Goal: Check status: Check status

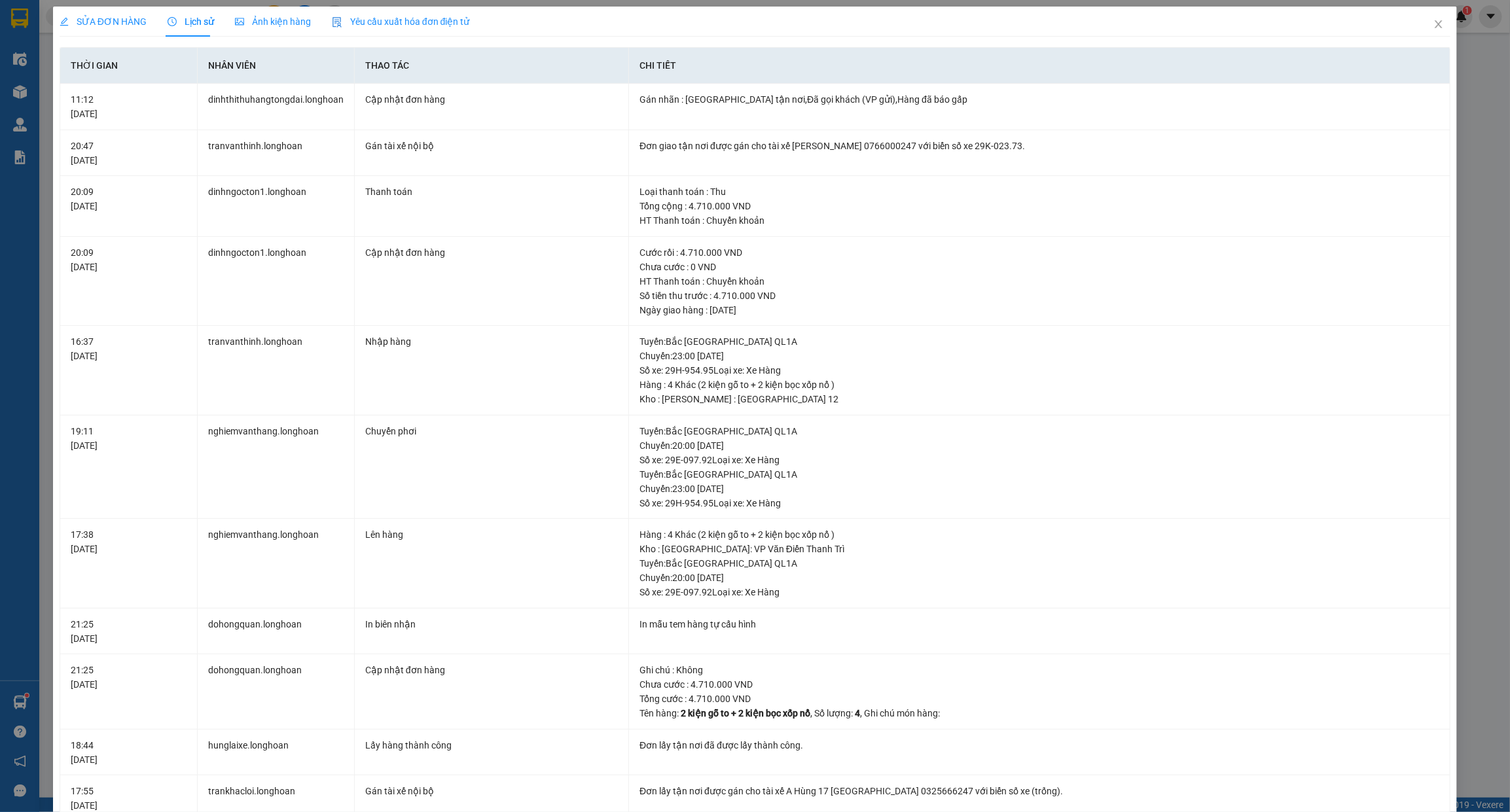
click at [1480, 207] on div "SỬA ĐƠN HÀNG Lịch sử Ảnh kiện hàng Yêu cầu xuất hóa đơn điện tử Total Paid Fee …" at bounding box center [755, 406] width 1510 height 812
click at [1481, 207] on div "SỬA ĐƠN HÀNG Lịch sử Ảnh kiện hàng Yêu cầu xuất hóa đơn điện tử Total Paid Fee …" at bounding box center [755, 406] width 1510 height 812
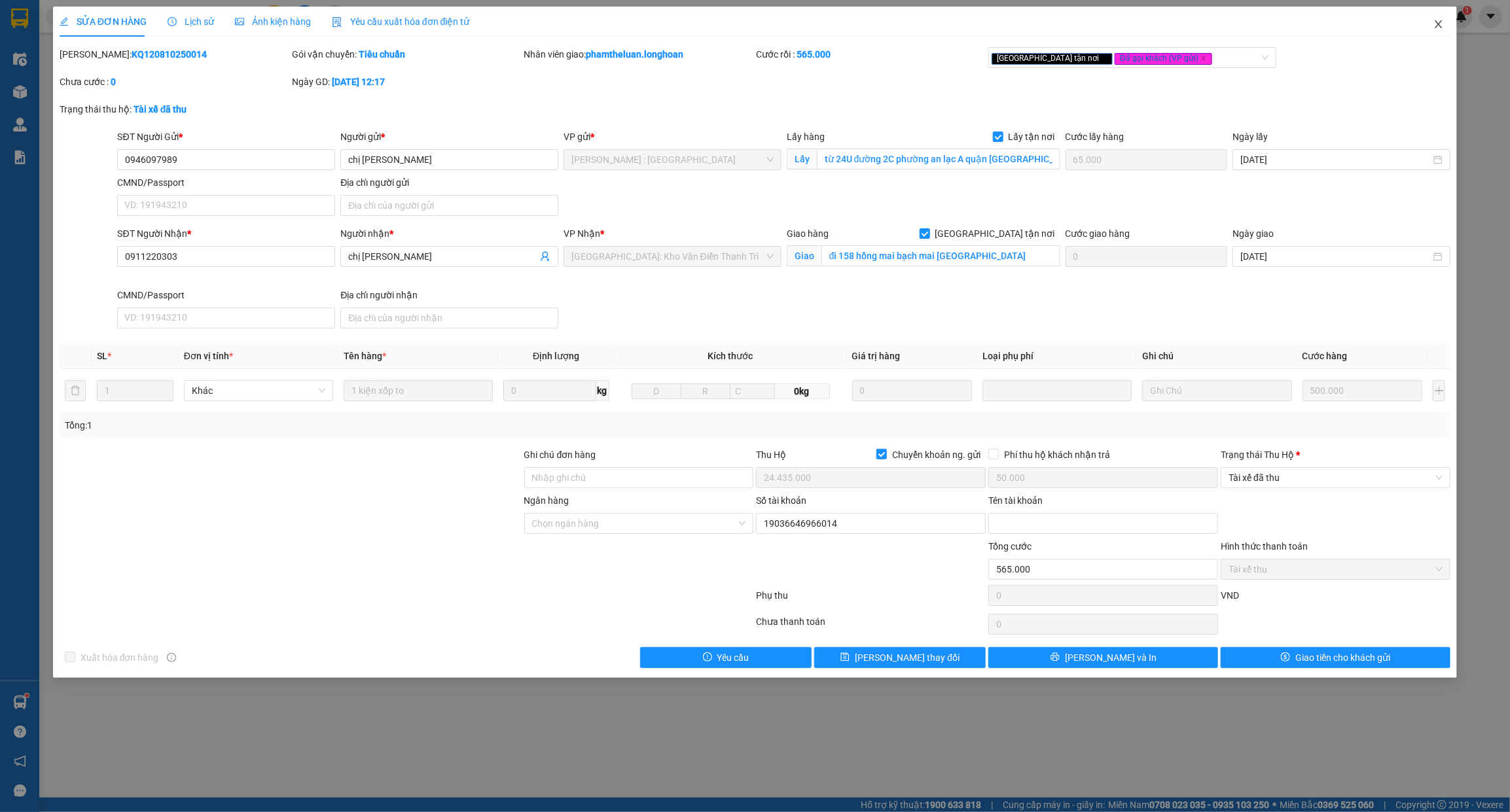
click at [1421, 26] on span "Close" at bounding box center [1439, 25] width 37 height 37
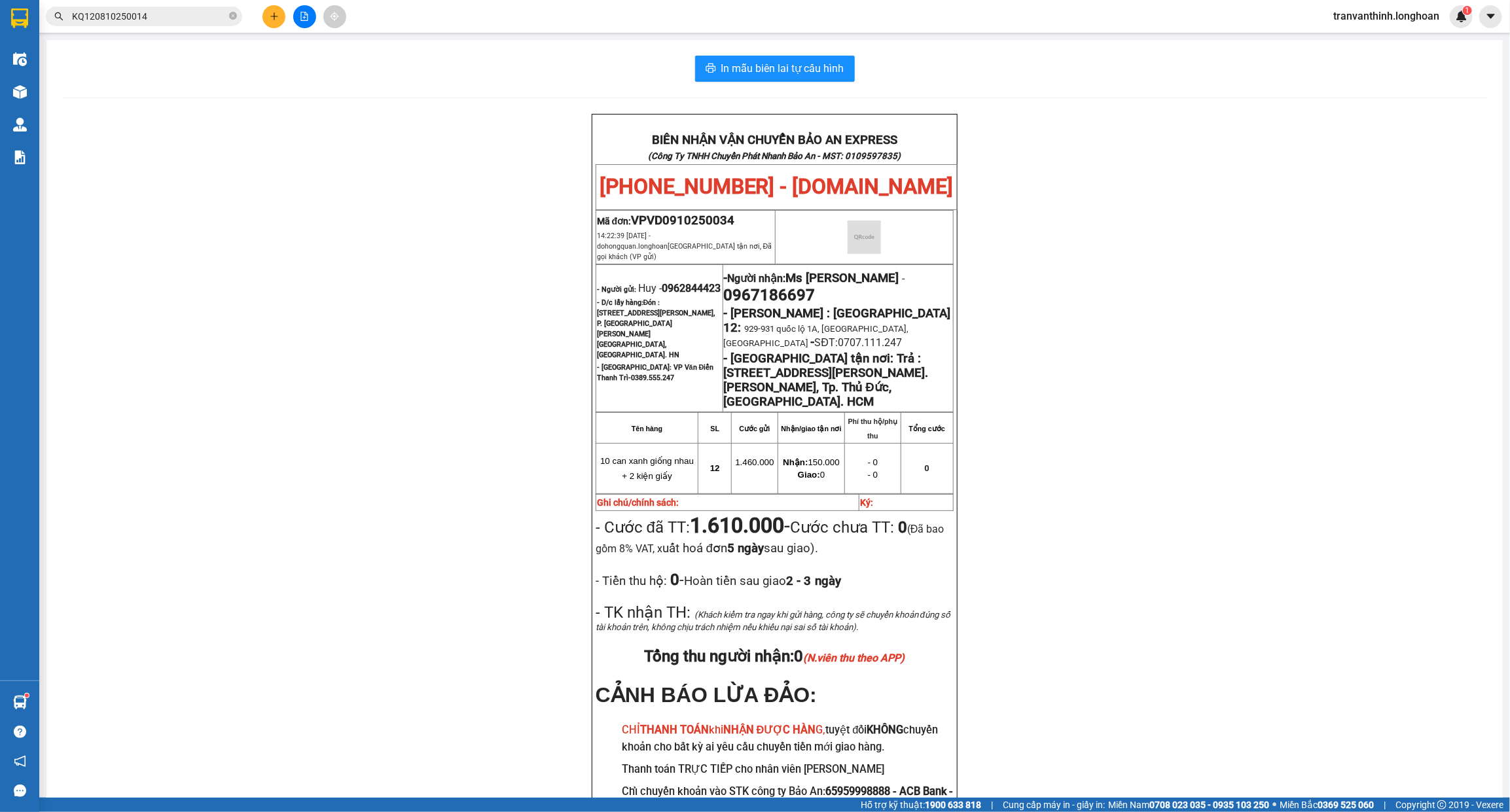
click at [181, 17] on input "KQ120810250014" at bounding box center [149, 17] width 154 height 15
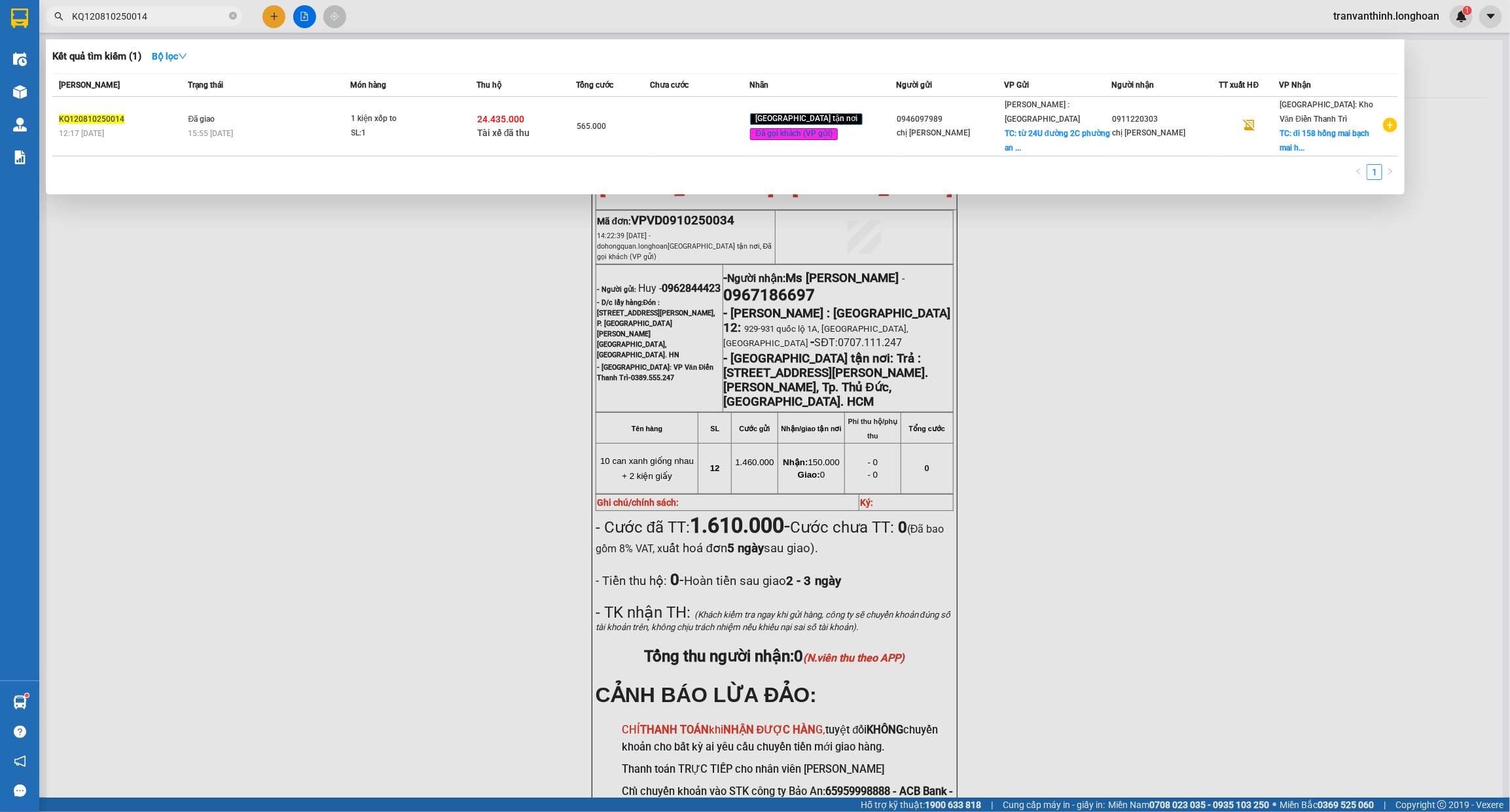
click at [181, 17] on input "KQ120810250014" at bounding box center [149, 17] width 154 height 15
click at [234, 17] on icon "close-circle" at bounding box center [233, 16] width 8 height 8
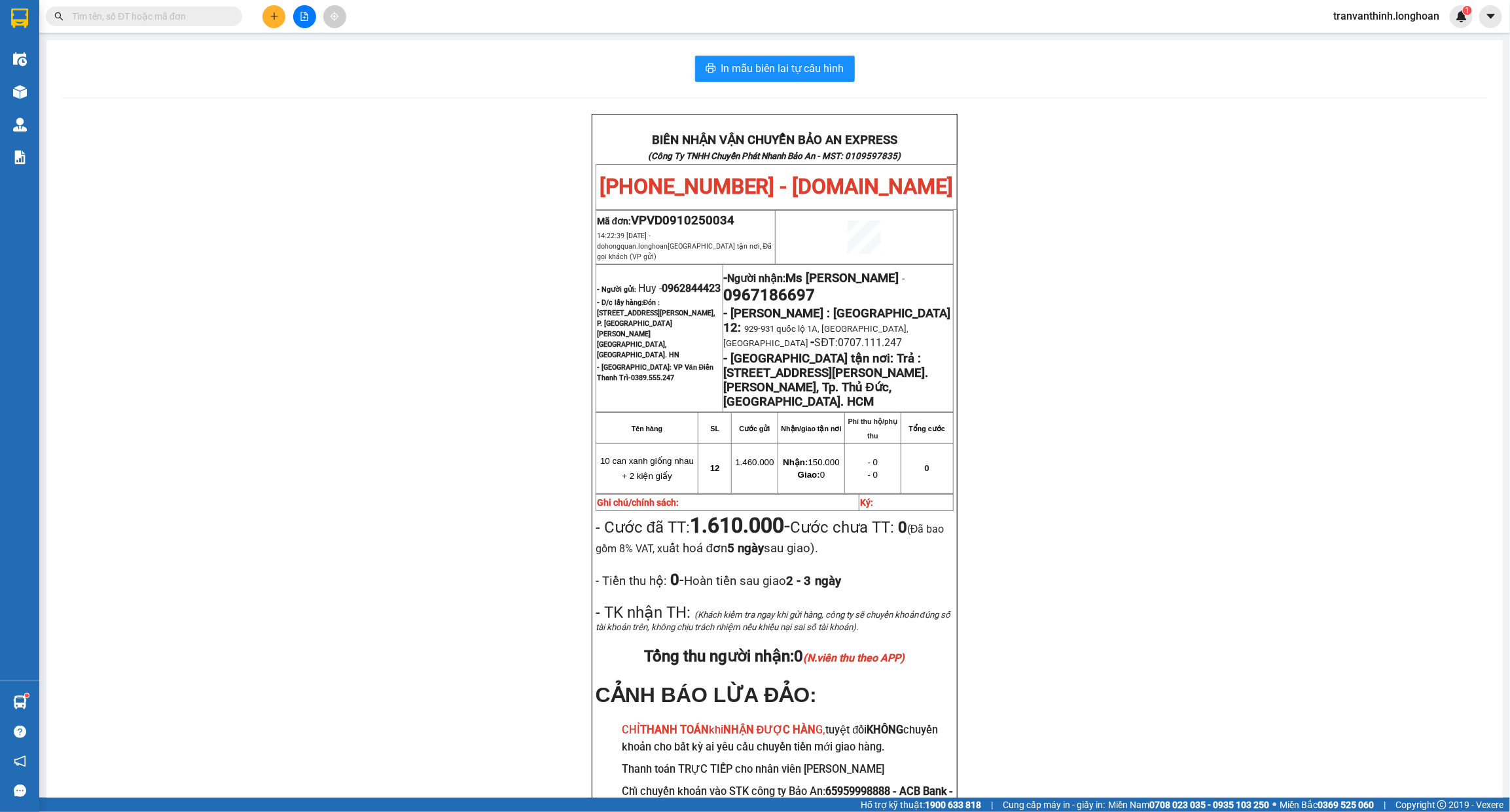
click at [200, 20] on input "text" at bounding box center [149, 17] width 154 height 15
